Goal: Task Accomplishment & Management: Manage account settings

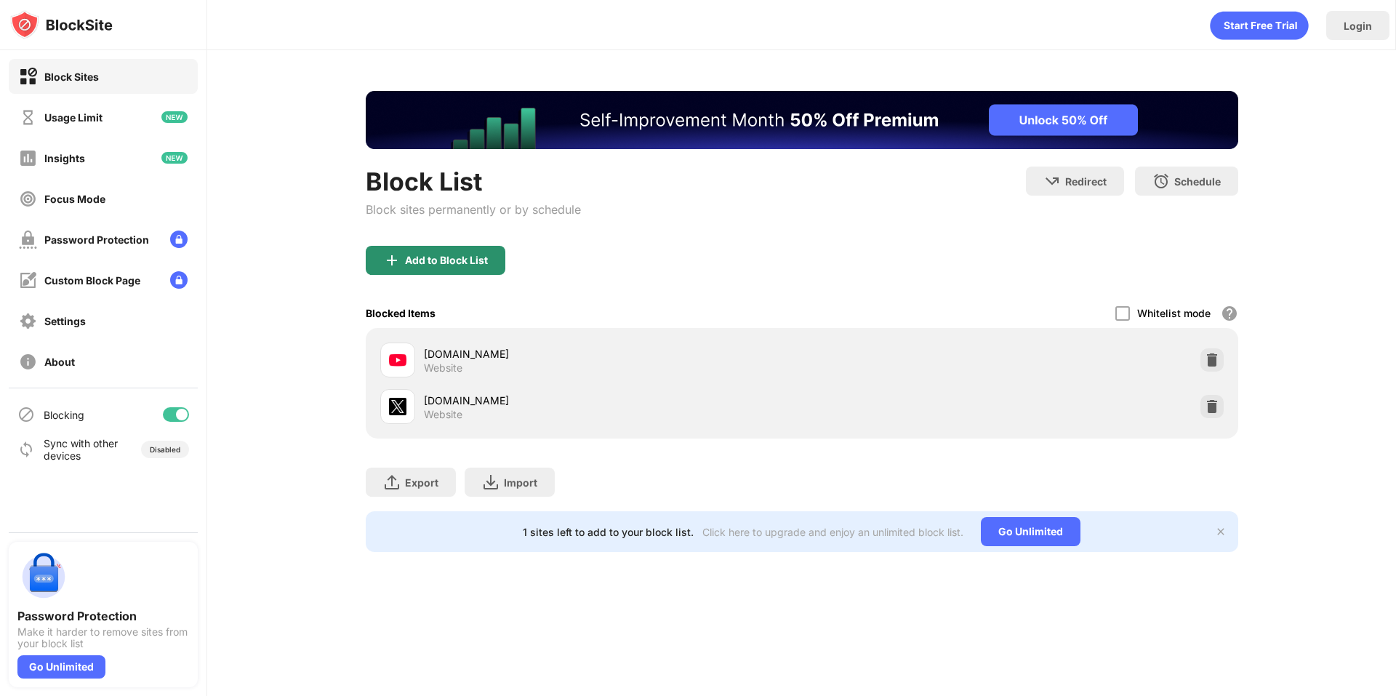
click at [424, 268] on div "Add to Block List" at bounding box center [436, 260] width 140 height 29
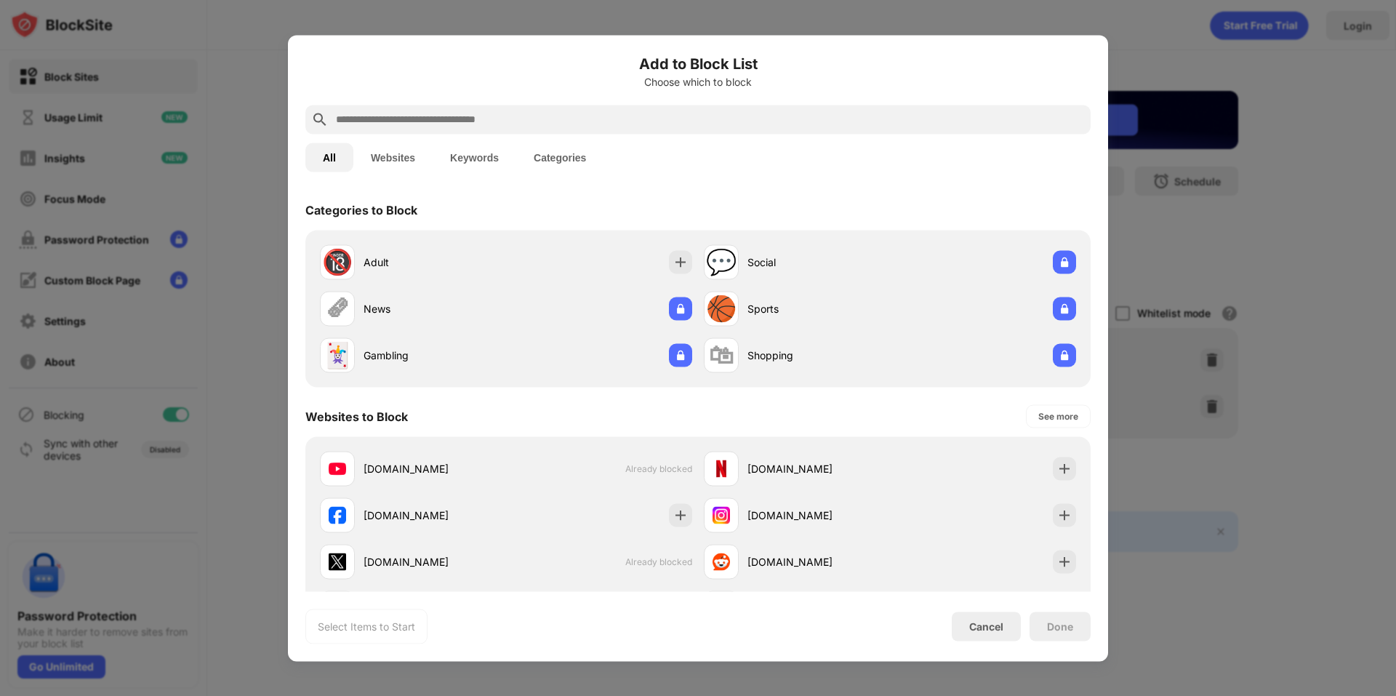
click at [420, 111] on input "text" at bounding box center [709, 119] width 750 height 17
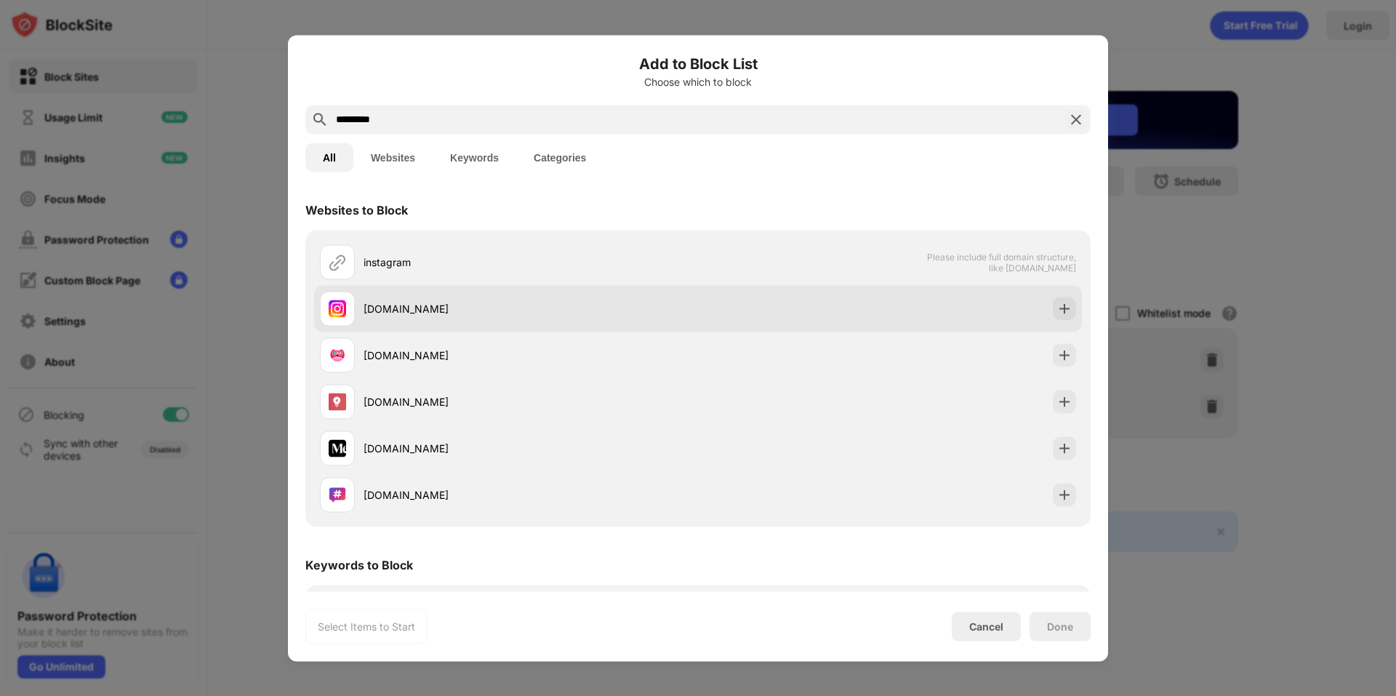
type input "*********"
click at [1057, 306] on img at bounding box center [1064, 308] width 15 height 15
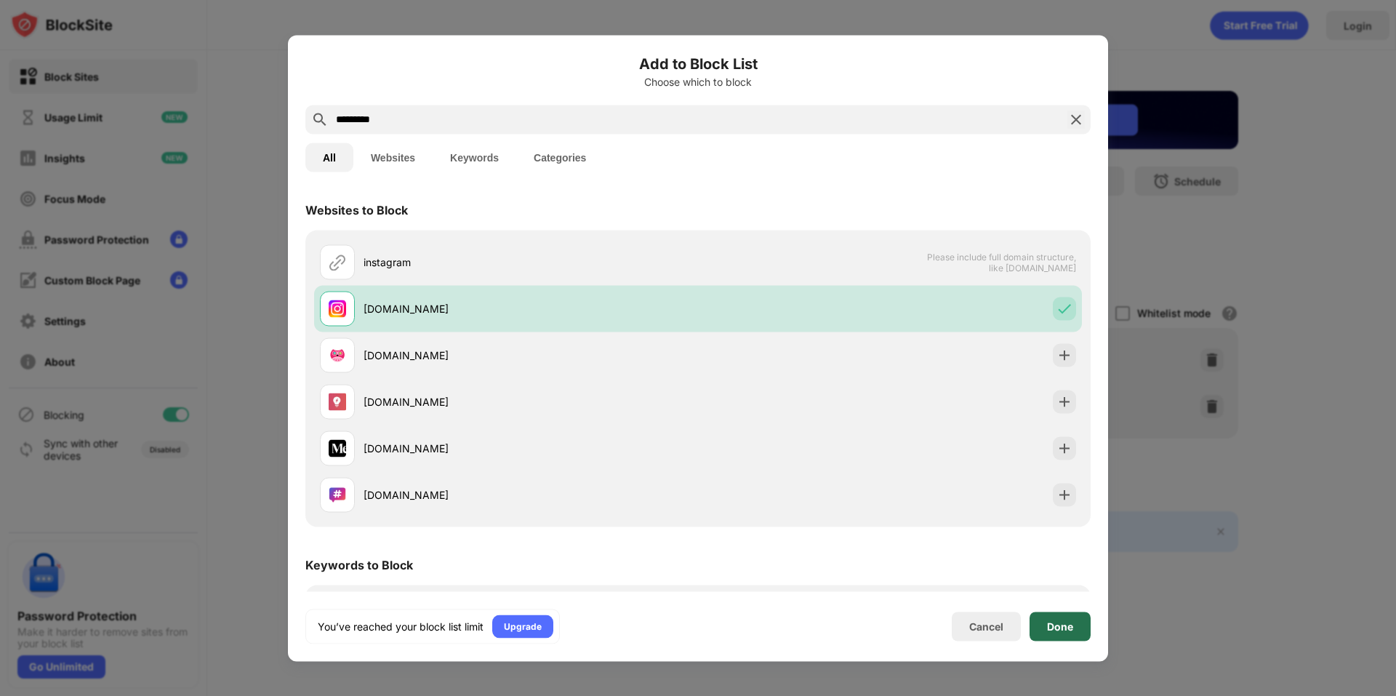
click at [1064, 625] on div "Done" at bounding box center [1060, 626] width 26 height 12
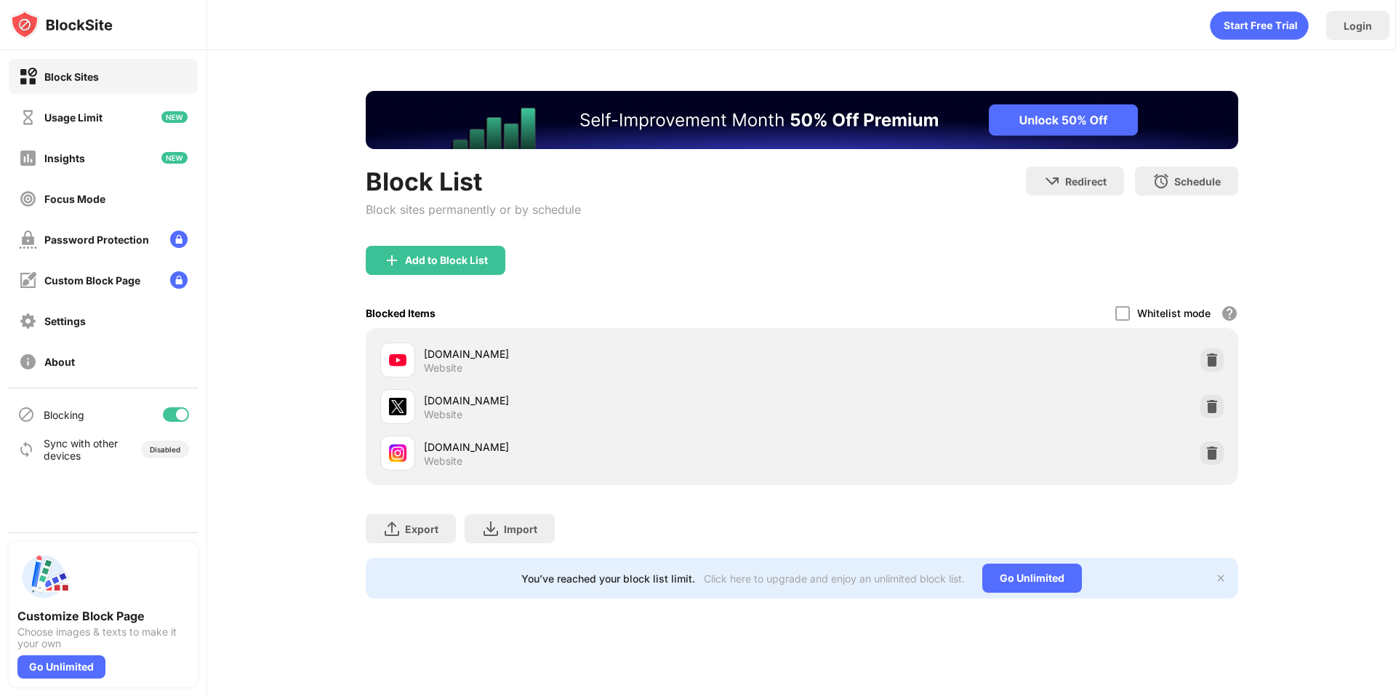
click at [1232, 451] on div "youtube.com Website x.com Website instagram.com Website" at bounding box center [802, 406] width 873 height 157
click at [1222, 450] on div at bounding box center [1211, 452] width 23 height 23
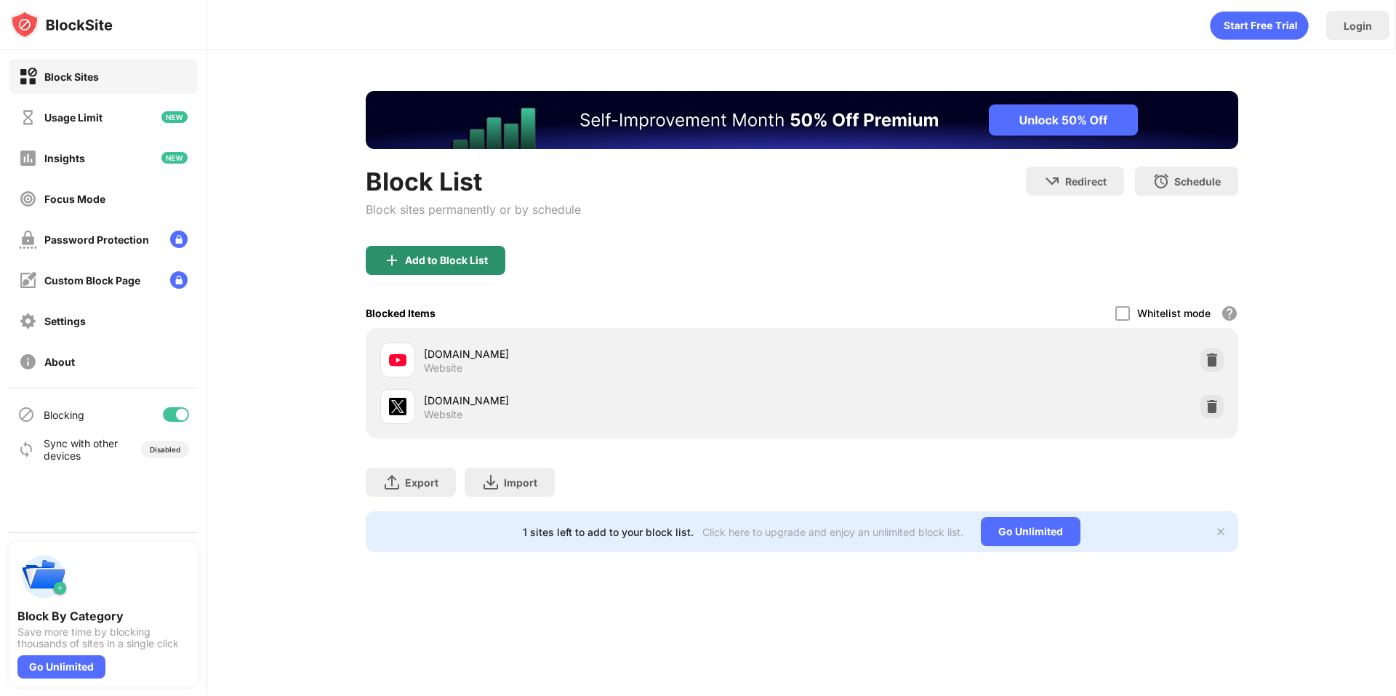
click at [421, 274] on div "Add to Block List" at bounding box center [436, 260] width 140 height 29
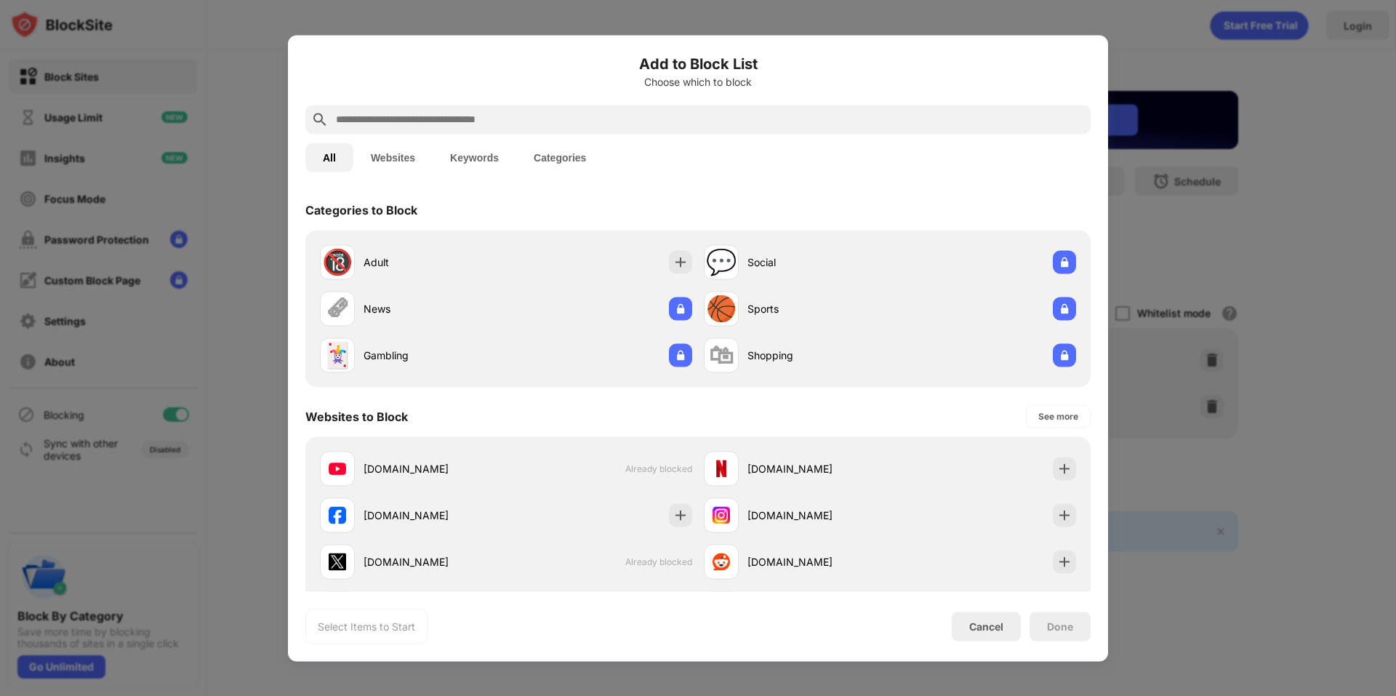
click at [451, 113] on input "text" at bounding box center [709, 119] width 750 height 17
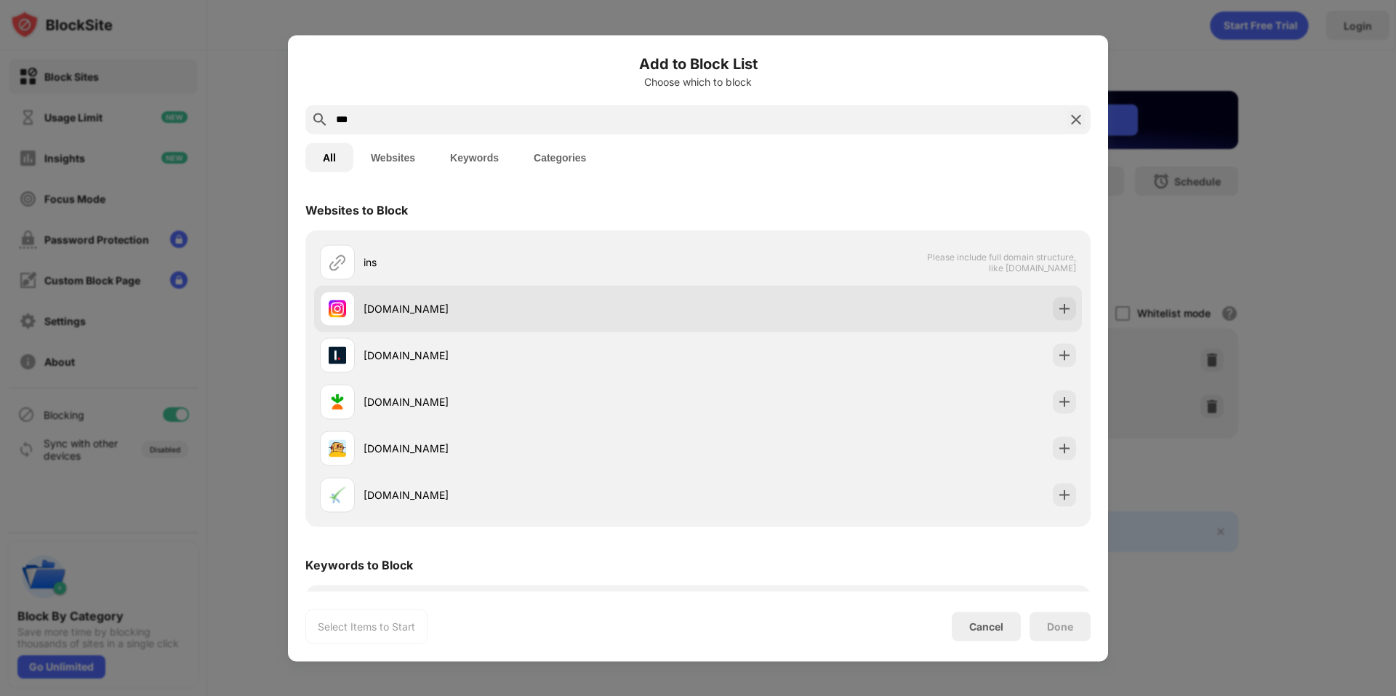
type input "***"
click at [1057, 312] on img at bounding box center [1064, 308] width 15 height 15
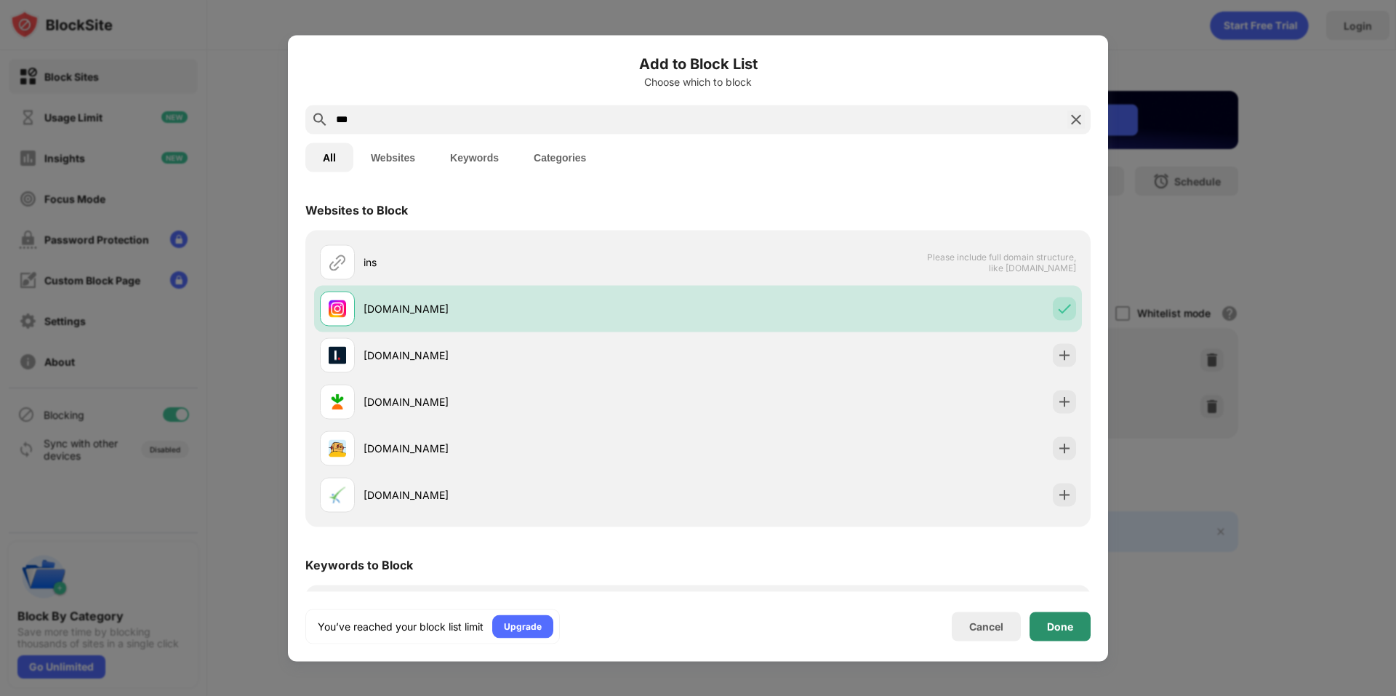
drag, startPoint x: 1063, startPoint y: 636, endPoint x: 1050, endPoint y: 610, distance: 29.3
click at [1063, 635] on div "Done" at bounding box center [1060, 625] width 61 height 29
